Goal: Task Accomplishment & Management: Use online tool/utility

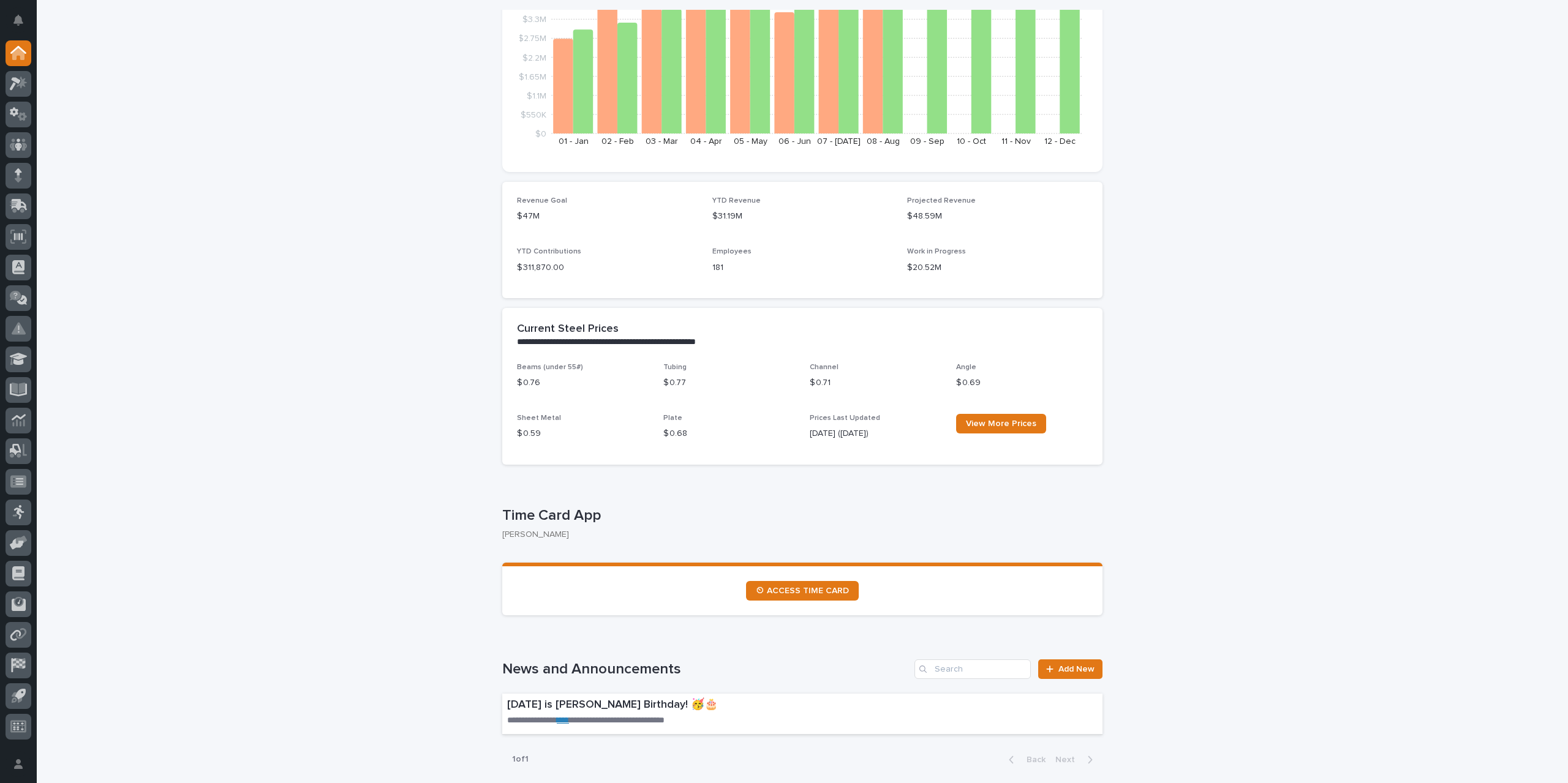
scroll to position [183, 0]
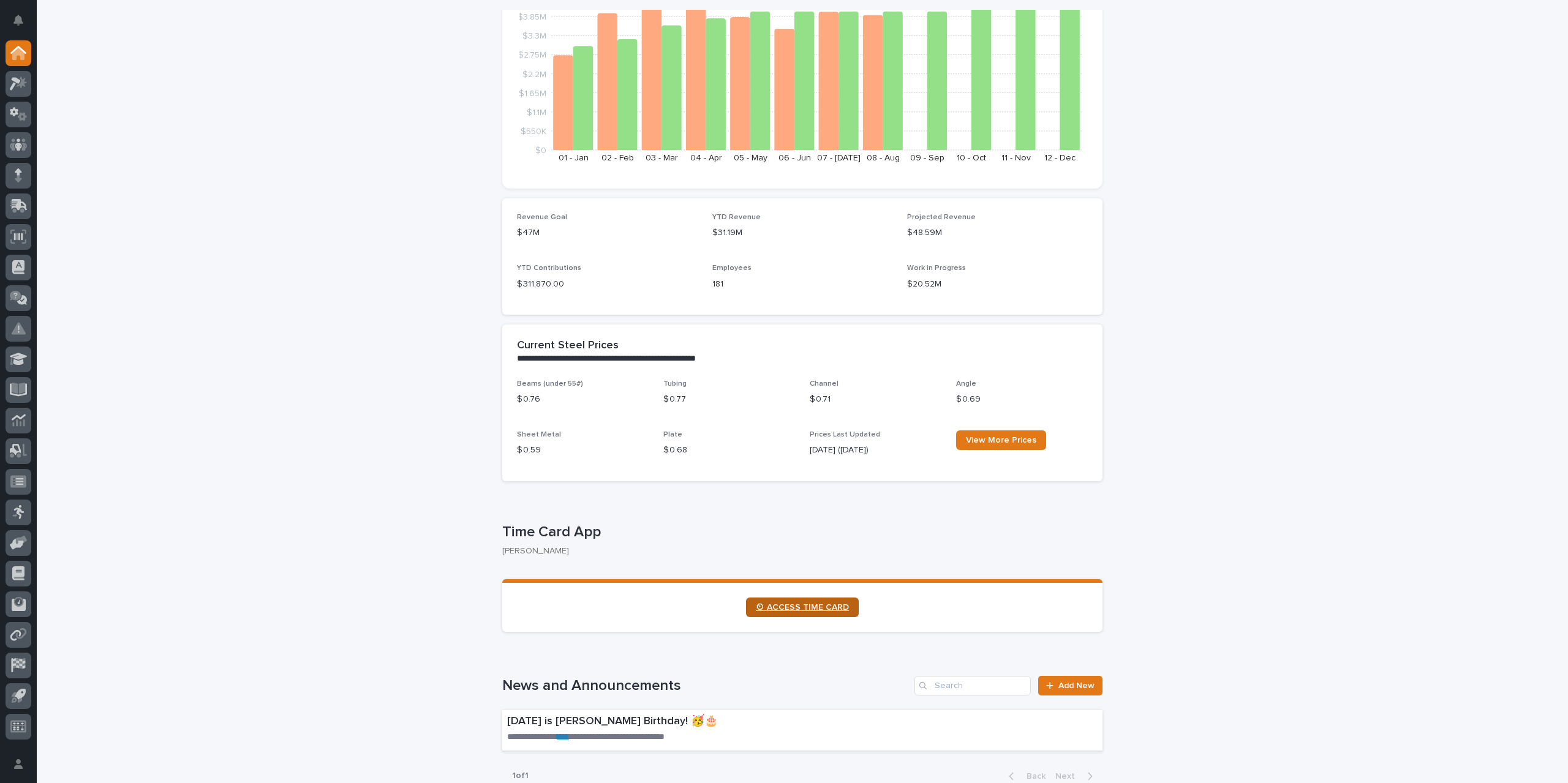
click at [811, 608] on span "⏲ ACCESS TIME CARD" at bounding box center [802, 607] width 93 height 9
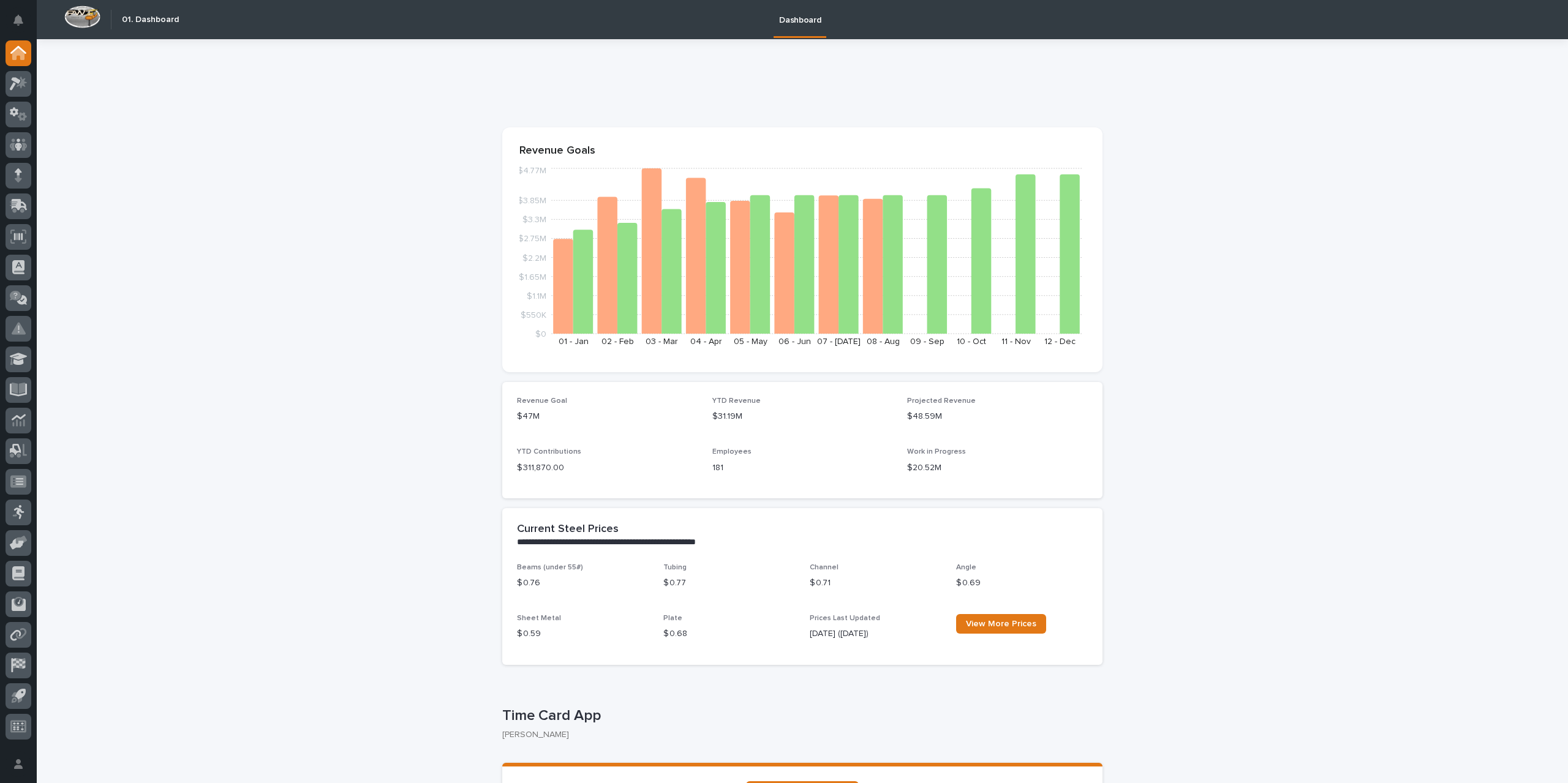
scroll to position [123, 0]
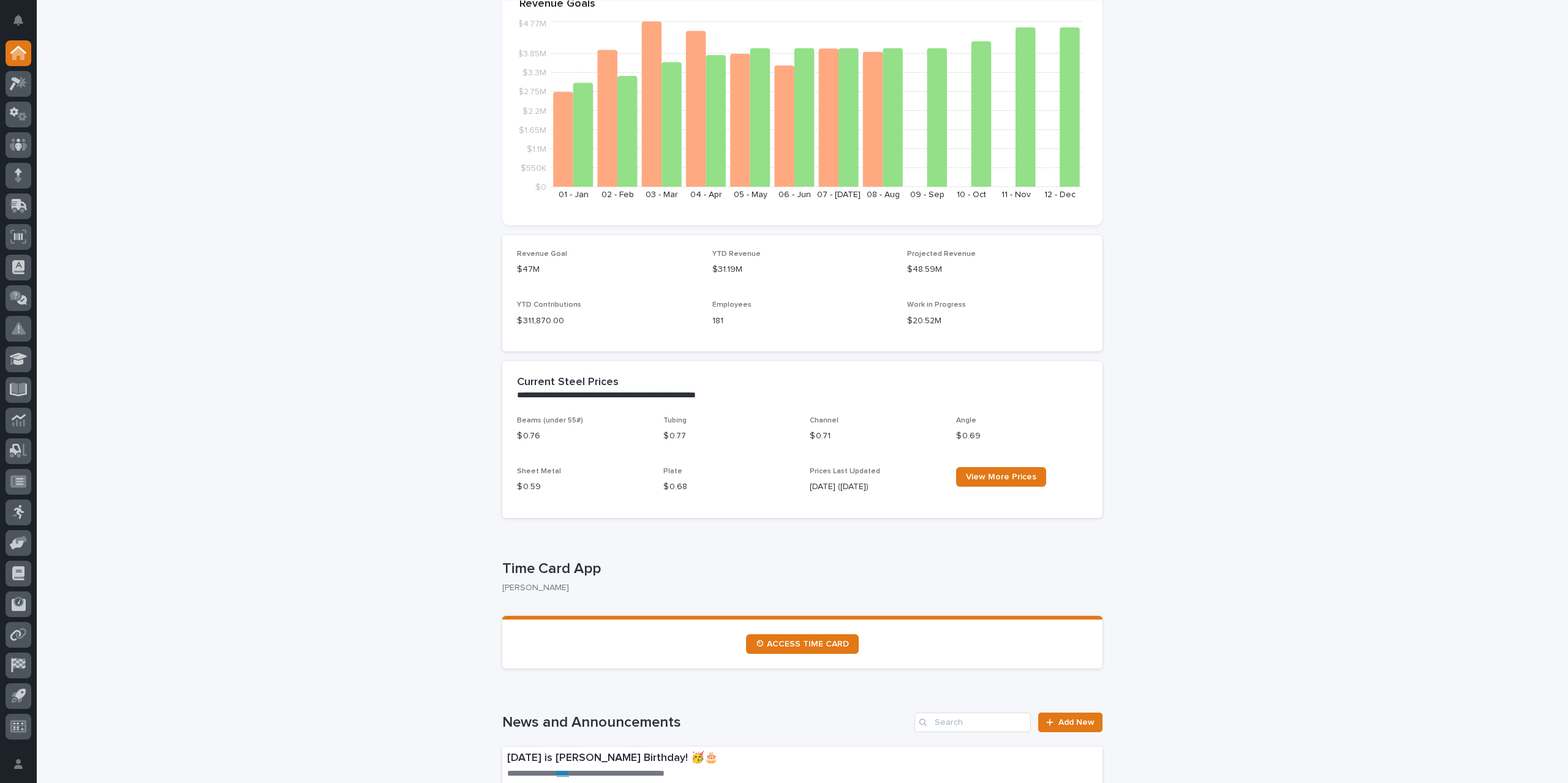
scroll to position [245, 0]
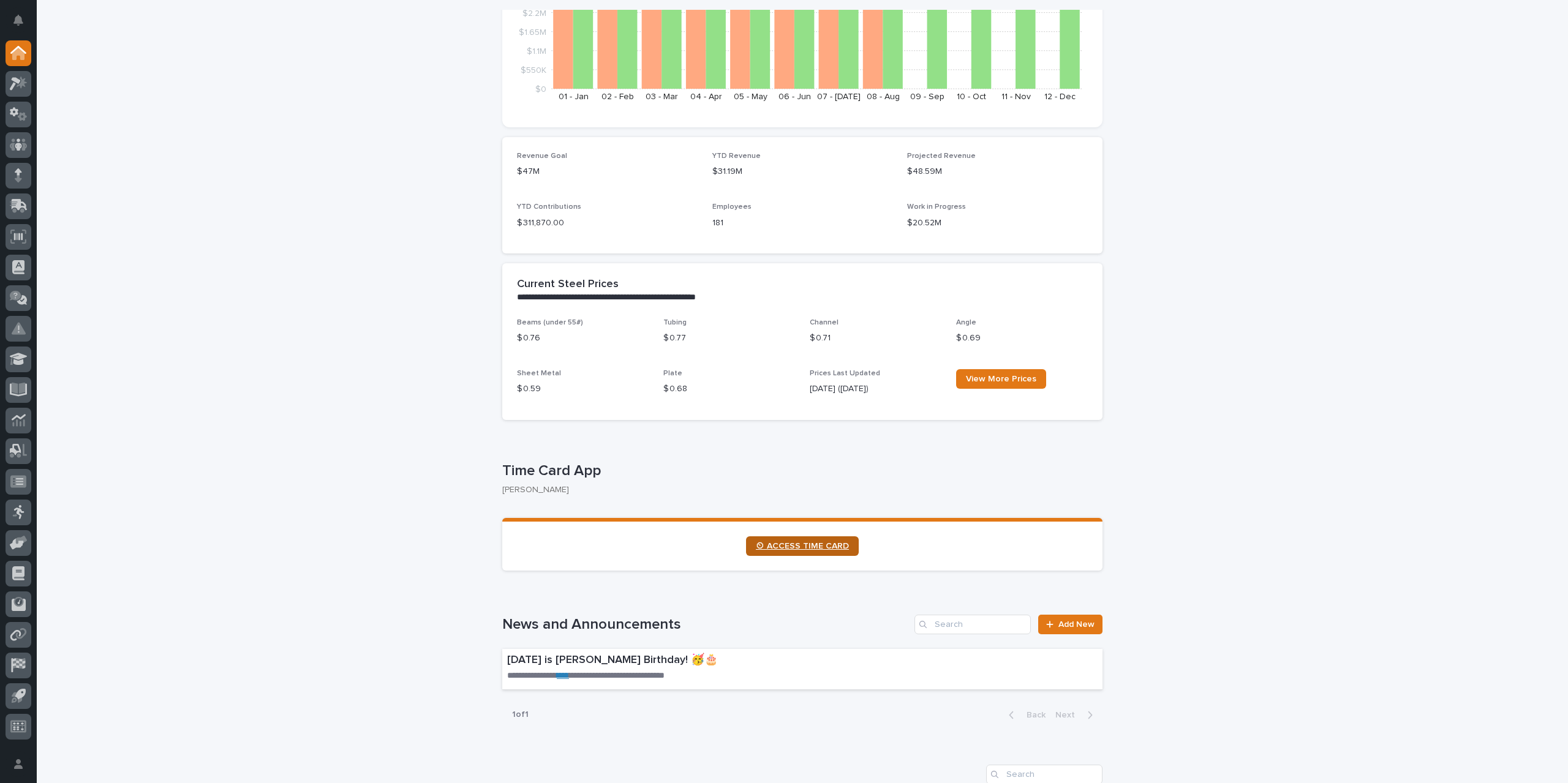
click at [788, 546] on span "⏲ ACCESS TIME CARD" at bounding box center [802, 546] width 93 height 9
